Goal: Task Accomplishment & Management: Manage account settings

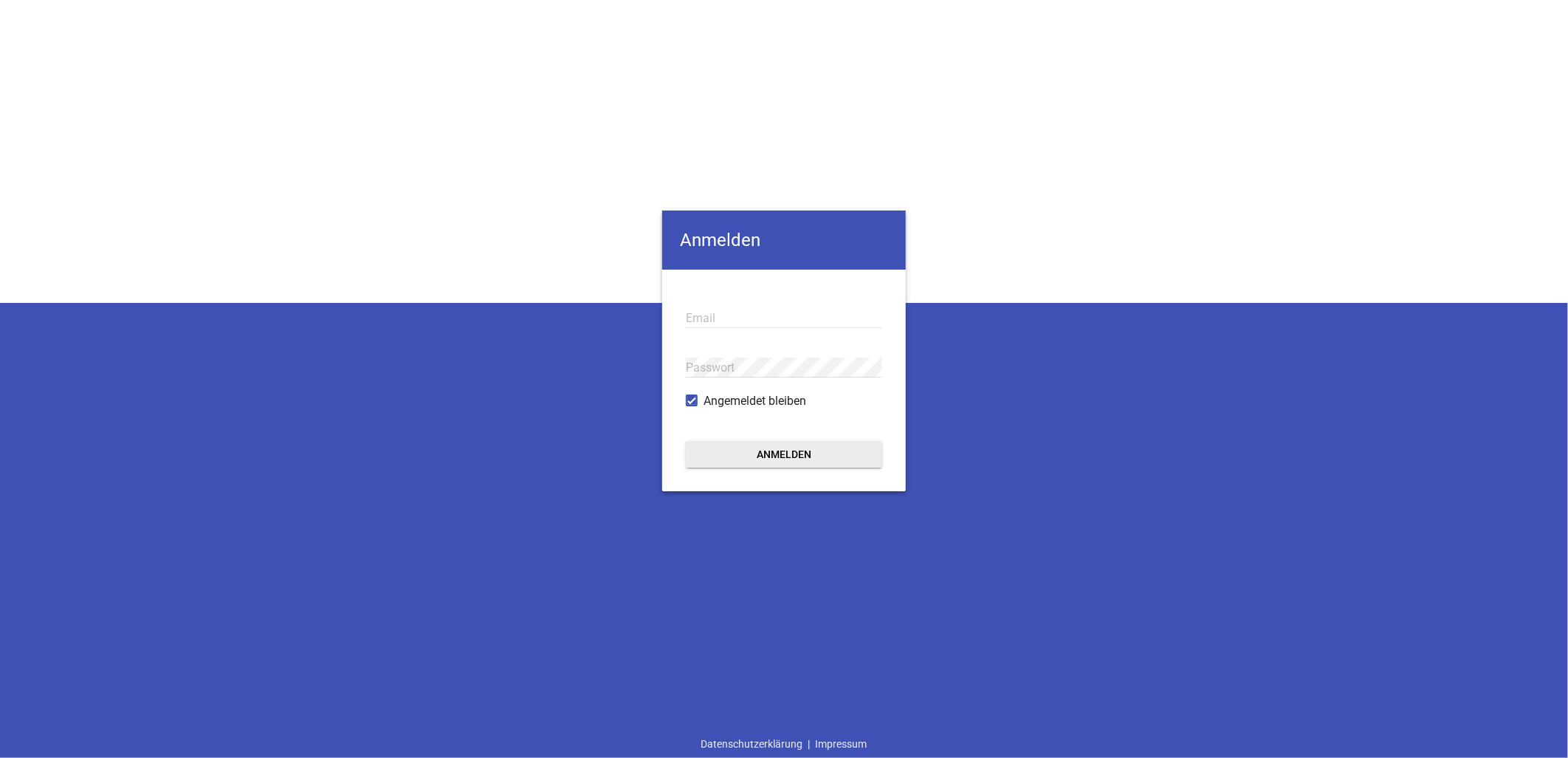
type input "[EMAIL_ADDRESS][DOMAIN_NAME]"
click at [793, 468] on form "info@knoblauch.gmbh Email Passwort Angemeldet bleiben Anmelden" at bounding box center [784, 381] width 244 height 222
click at [792, 461] on button "Anmelden" at bounding box center [784, 454] width 196 height 27
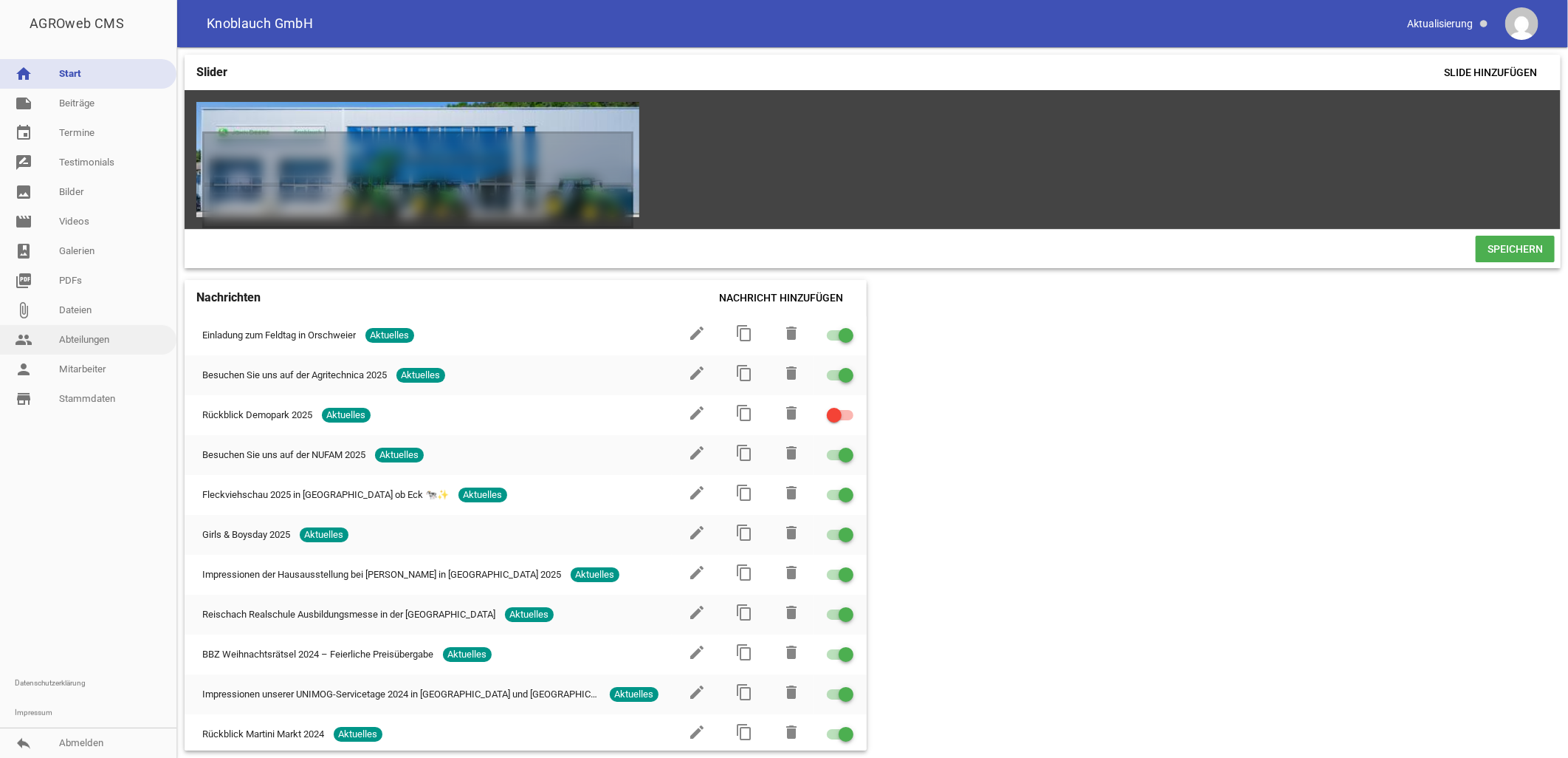
click at [94, 334] on link "people Abteilungen" at bounding box center [88, 340] width 177 height 29
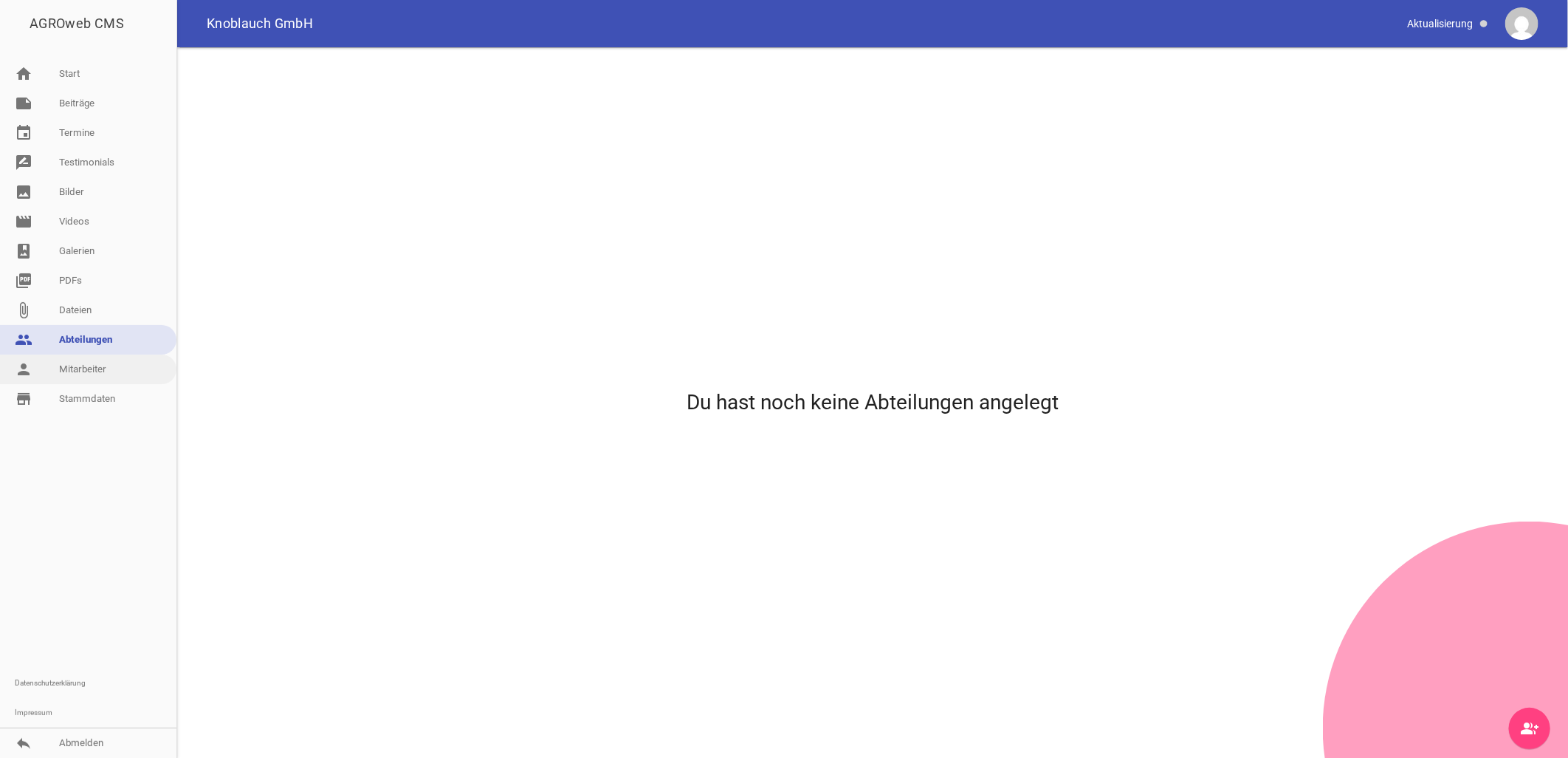
click at [94, 367] on link "person Mitarbeiter" at bounding box center [88, 369] width 177 height 29
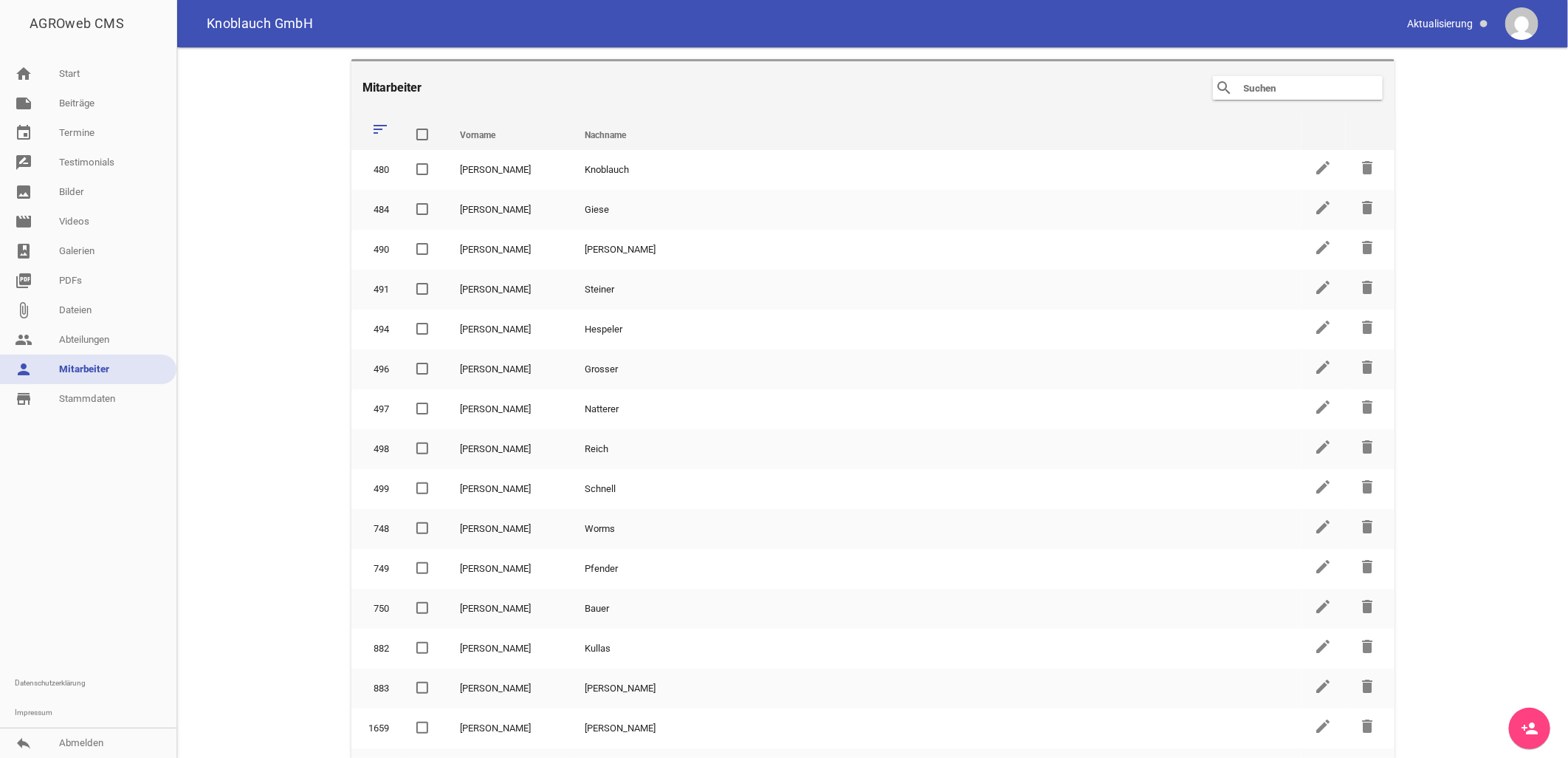
click at [1270, 92] on input "text" at bounding box center [1301, 88] width 118 height 18
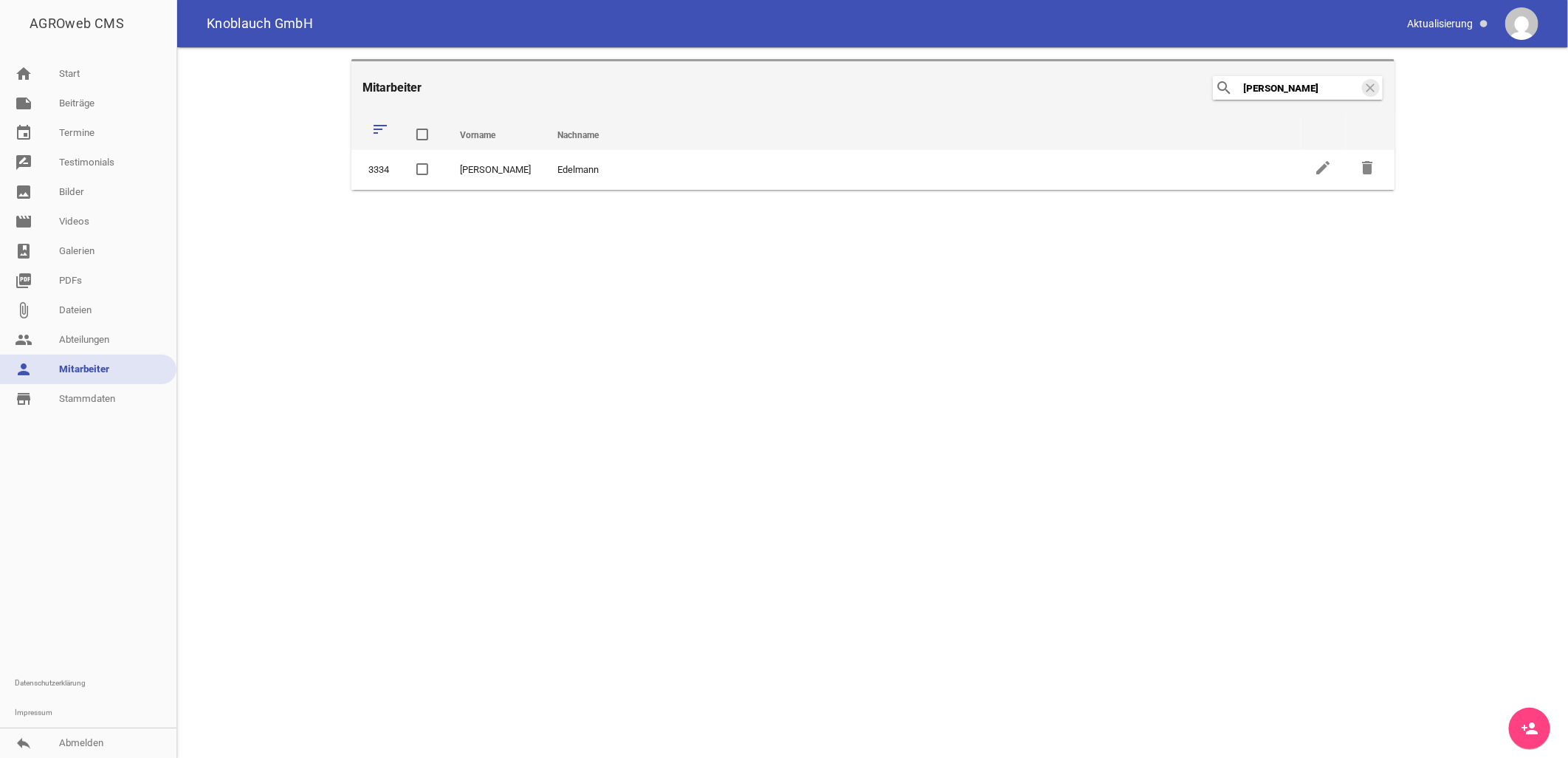
type input "ralf"
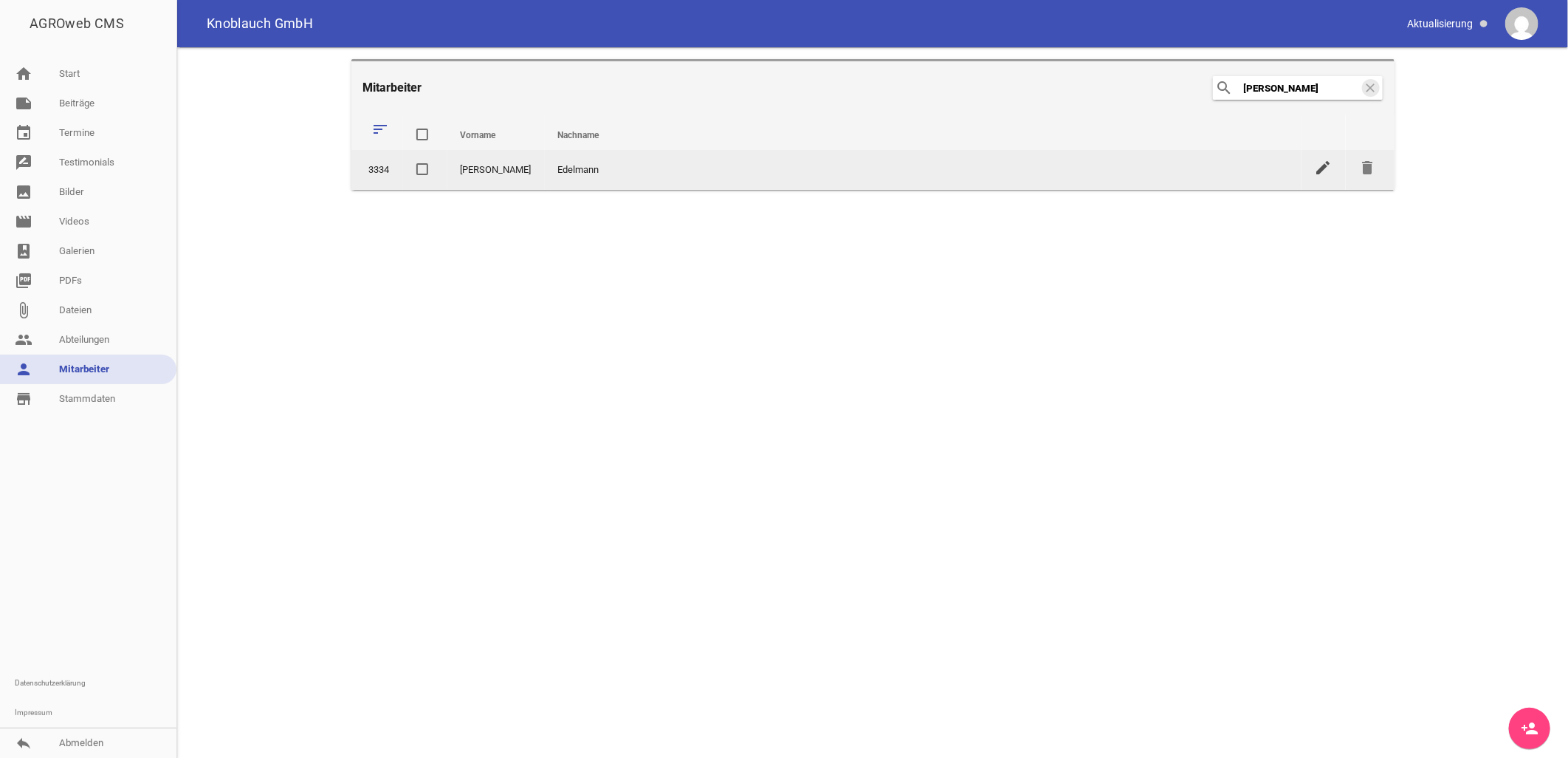
click at [1325, 176] on icon "edit" at bounding box center [1324, 168] width 18 height 18
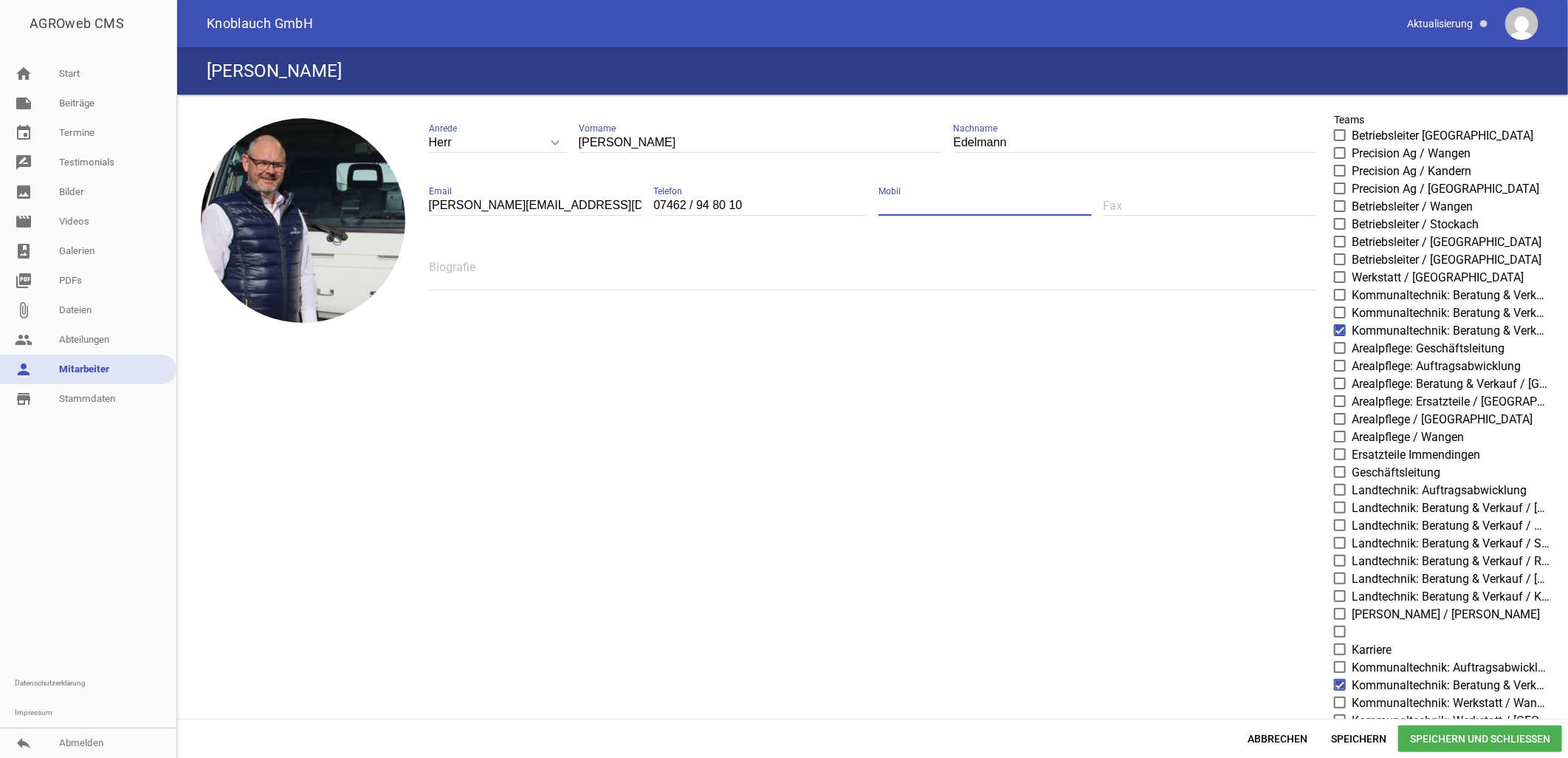
click at [883, 203] on input "text" at bounding box center [986, 205] width 213 height 20
paste input "0151 2633 4596"
drag, startPoint x: 880, startPoint y: 204, endPoint x: 857, endPoint y: 204, distance: 23.0
click at [857, 204] on div "Herr keyboard_arrow_down Anrede Herr Frau Ralf Vorname Edelmann Nachname ralf.e…" at bounding box center [872, 212] width 911 height 210
click at [934, 202] on input "0151 2633 4596" at bounding box center [986, 205] width 213 height 20
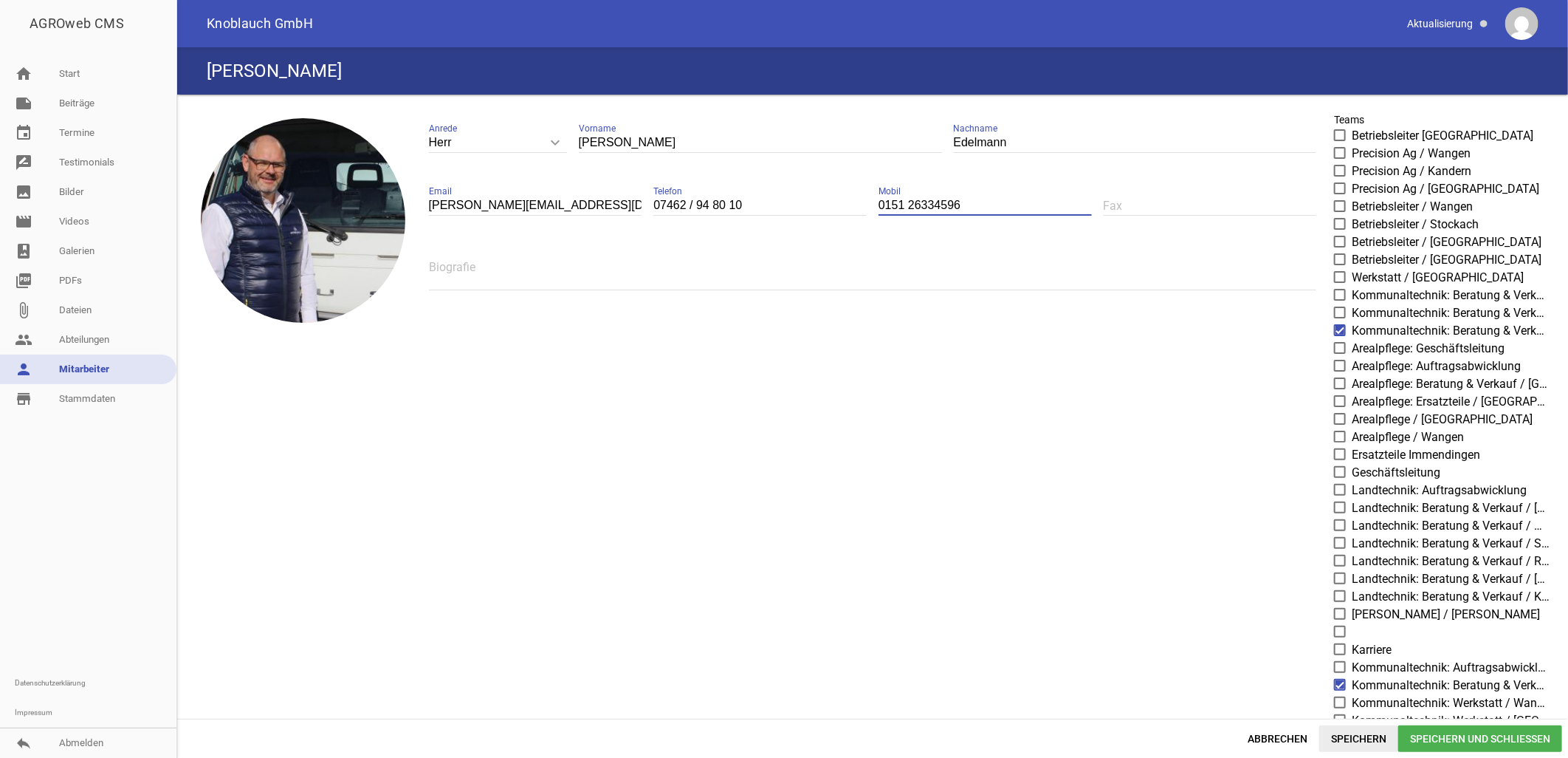
type input "0151 26334596"
click at [1342, 733] on span "Speichern" at bounding box center [1359, 738] width 79 height 27
click at [1442, 735] on span "Speichern und Schließen" at bounding box center [1480, 738] width 164 height 27
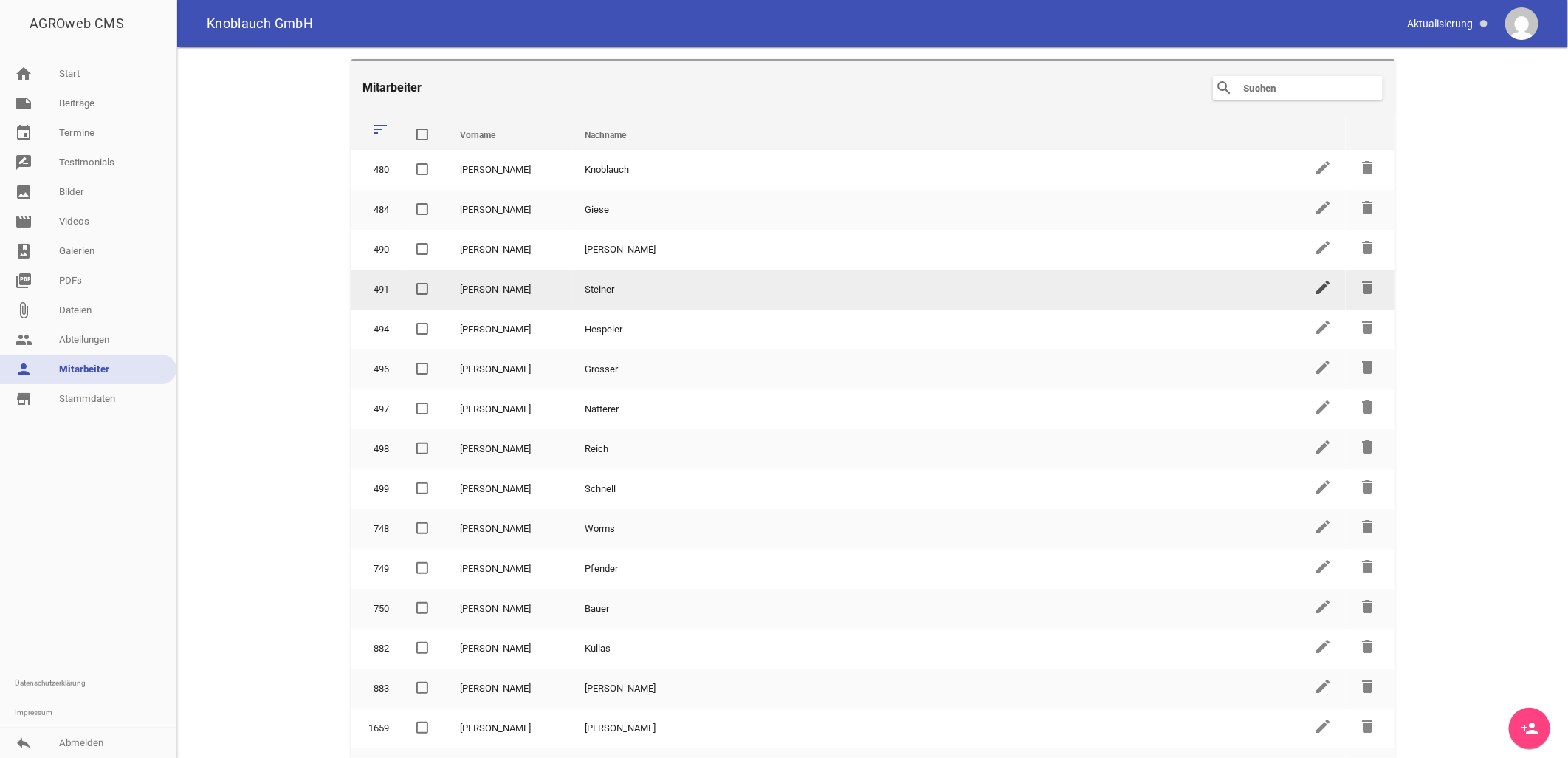
click at [1315, 284] on icon "edit" at bounding box center [1324, 288] width 18 height 18
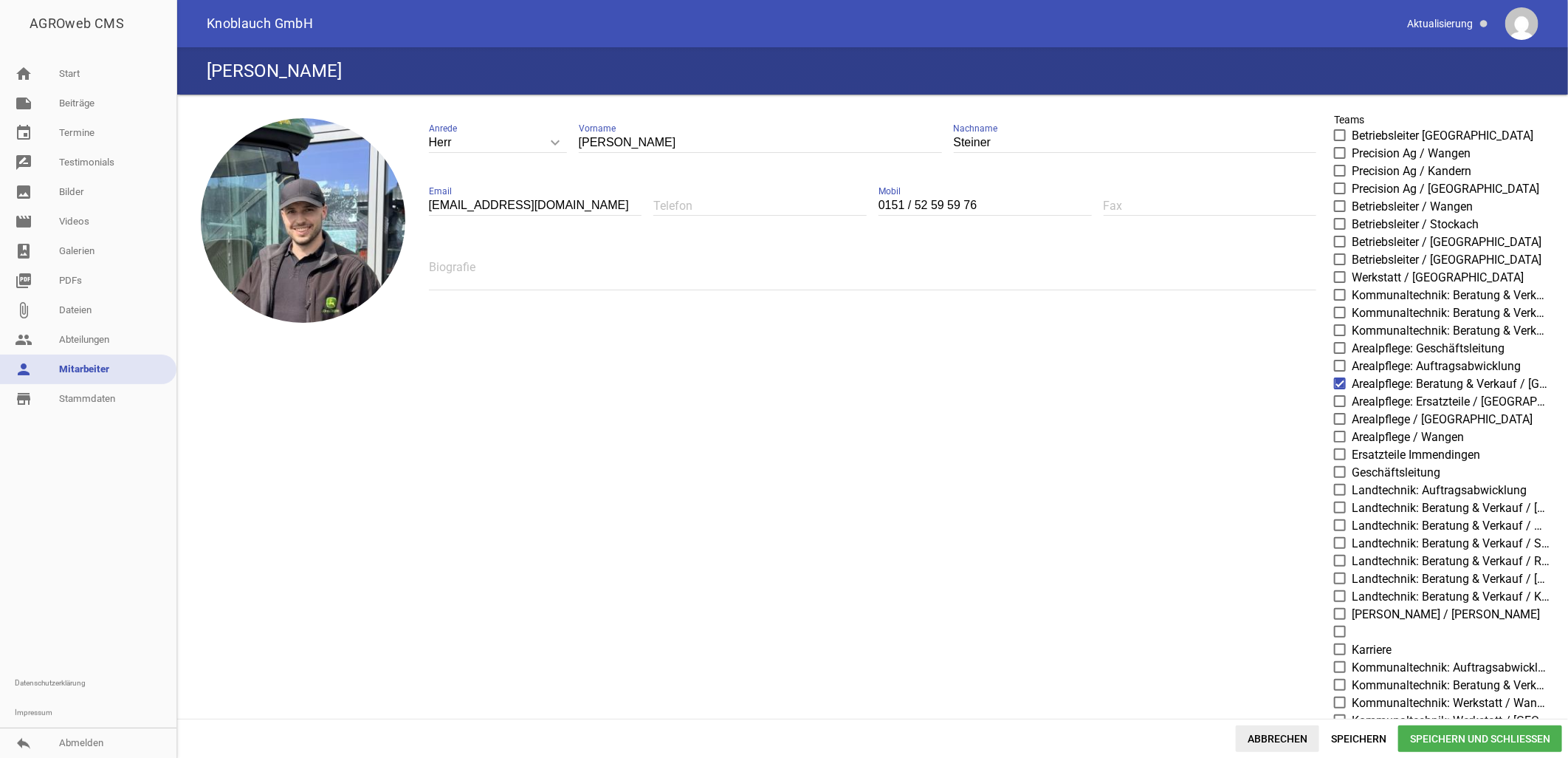
click at [1273, 741] on span "Abbrechen" at bounding box center [1277, 738] width 83 height 27
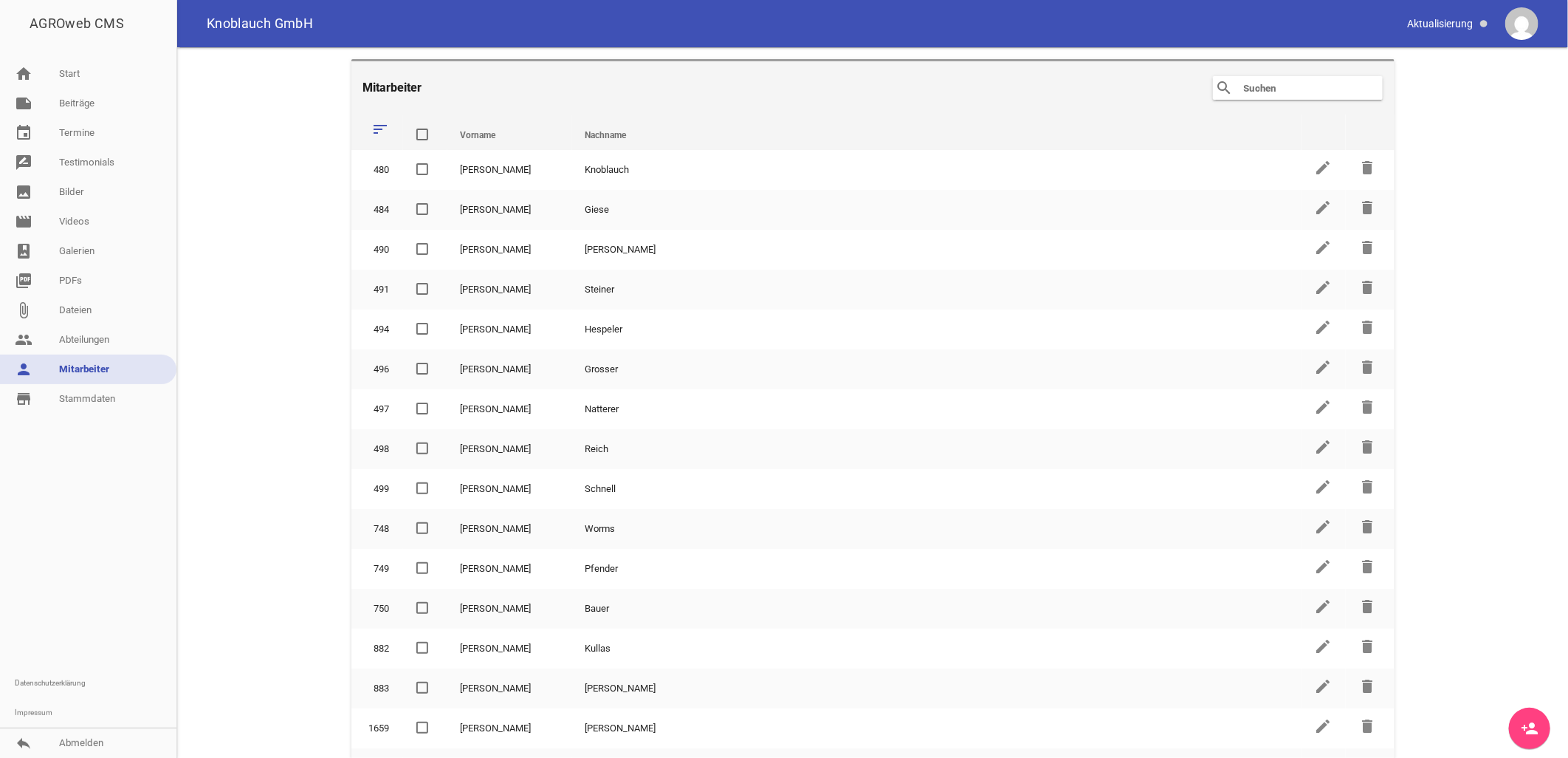
click at [1282, 92] on input "text" at bounding box center [1301, 88] width 118 height 18
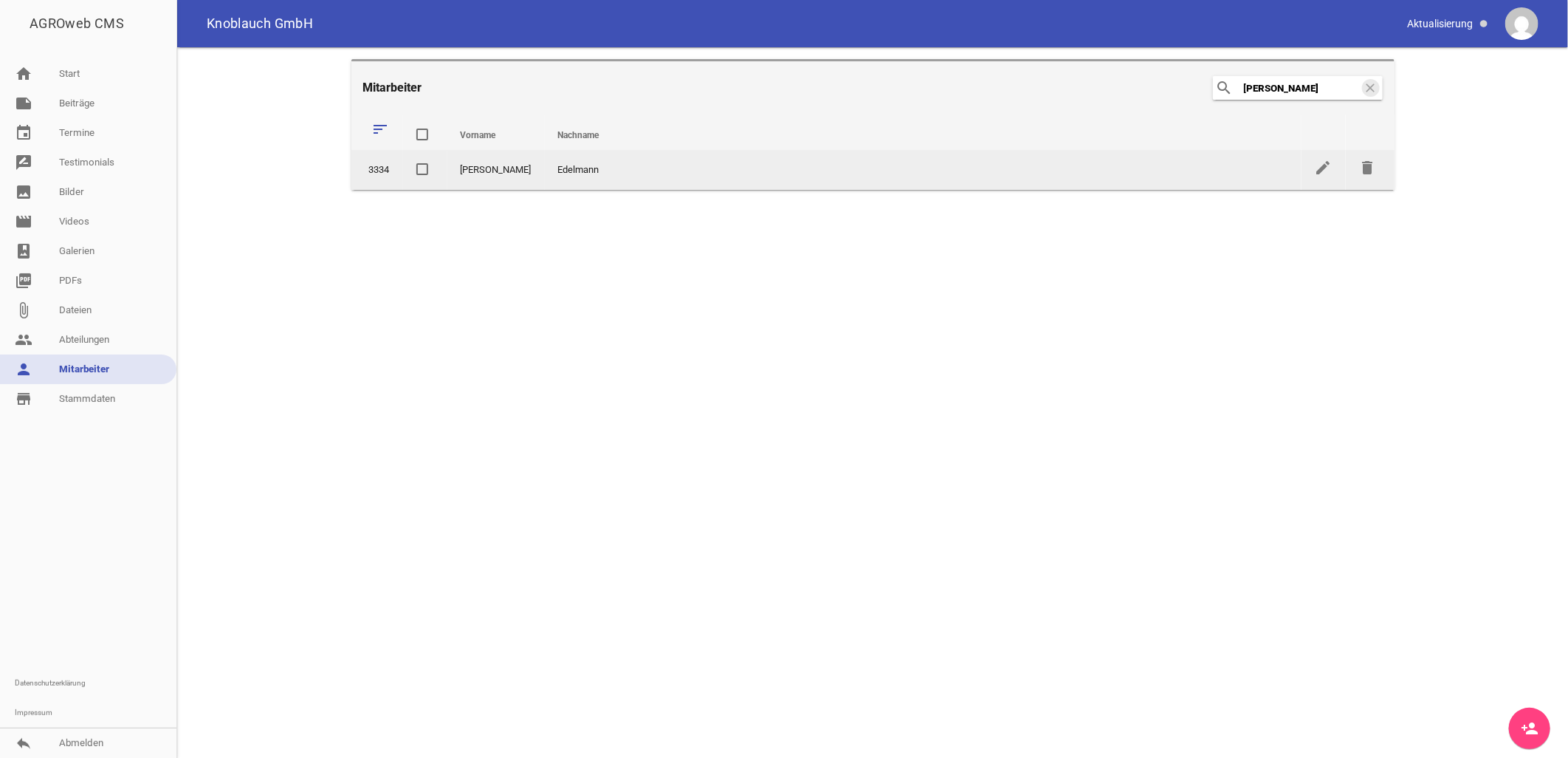
type input "ralf"
click at [1337, 171] on td "edit" at bounding box center [1324, 170] width 44 height 40
click at [1329, 165] on icon "edit" at bounding box center [1324, 168] width 18 height 18
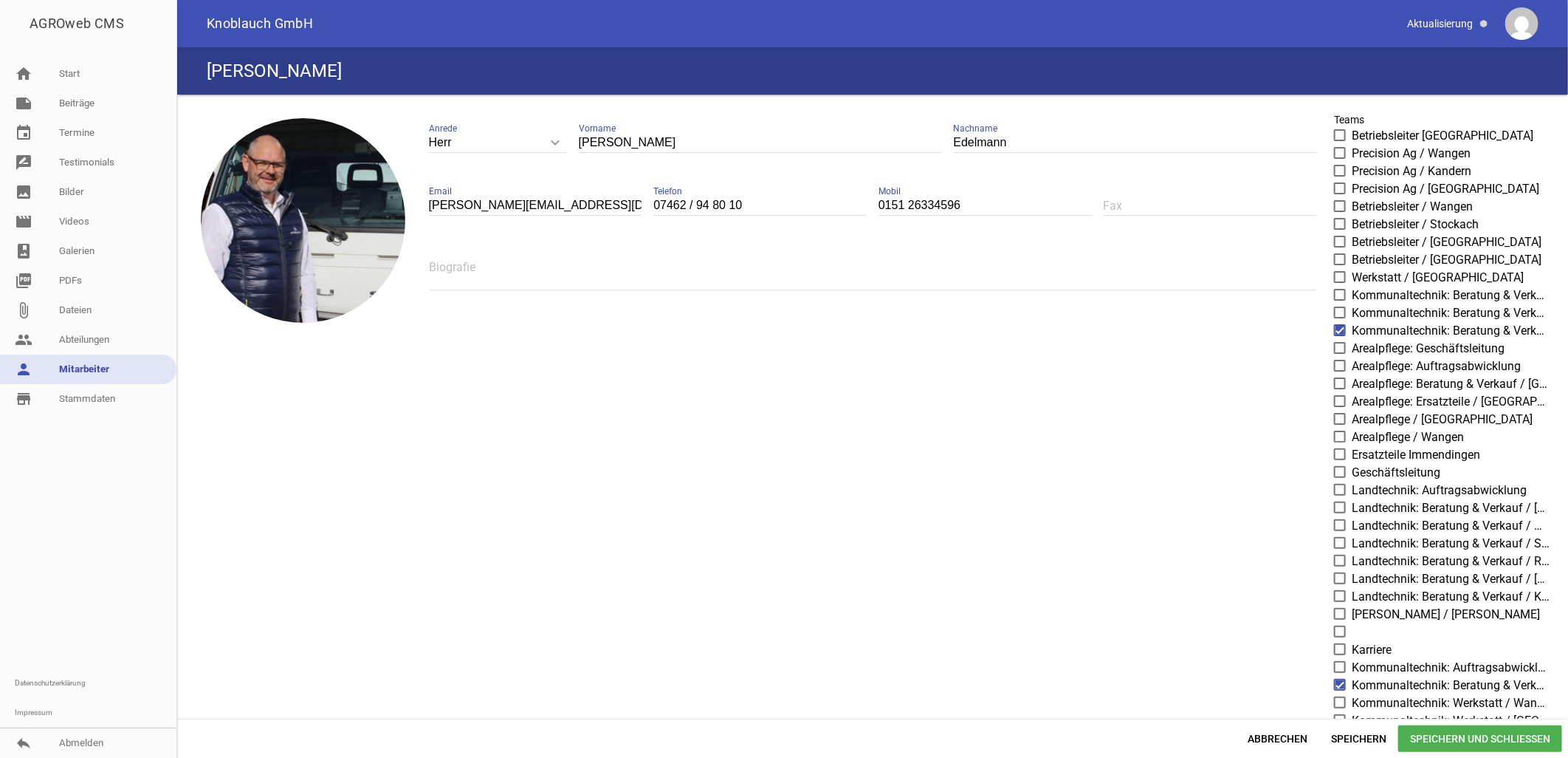
click at [916, 201] on input "0151 26334596" at bounding box center [986, 205] width 213 height 20
click at [934, 203] on input "0151 26 334596" at bounding box center [986, 205] width 213 height 20
click at [949, 201] on input "0151 26 33 4596" at bounding box center [986, 205] width 213 height 20
type input "0151 26 33 45 96"
click at [1356, 725] on div "Abbrechen Speichern Speichern und Schließen" at bounding box center [873, 738] width 1391 height 39
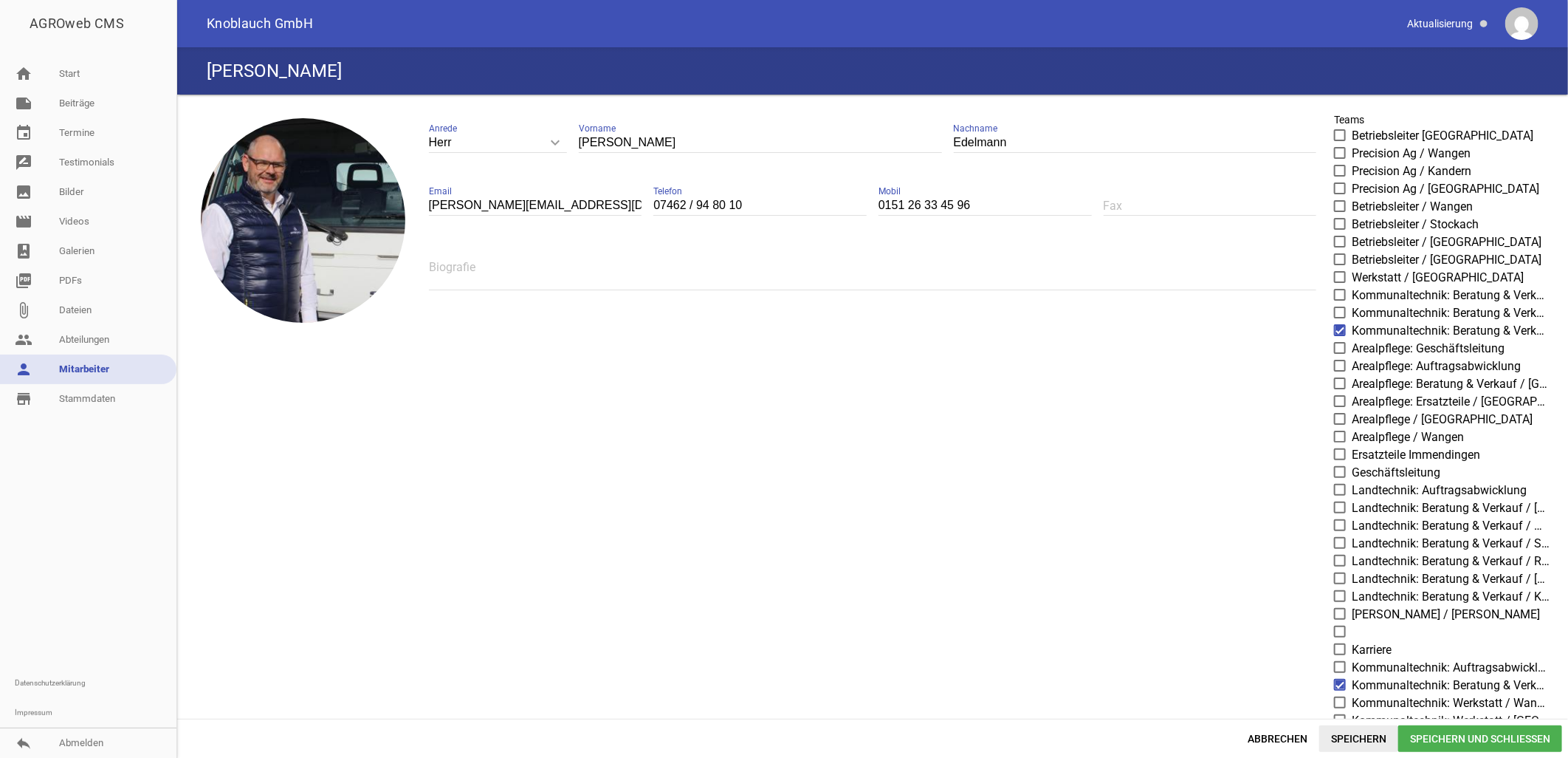
click at [1354, 729] on span "Speichern" at bounding box center [1359, 738] width 79 height 27
click at [1471, 738] on span "Speichern und Schließen" at bounding box center [1480, 738] width 164 height 27
